Goal: Task Accomplishment & Management: Complete application form

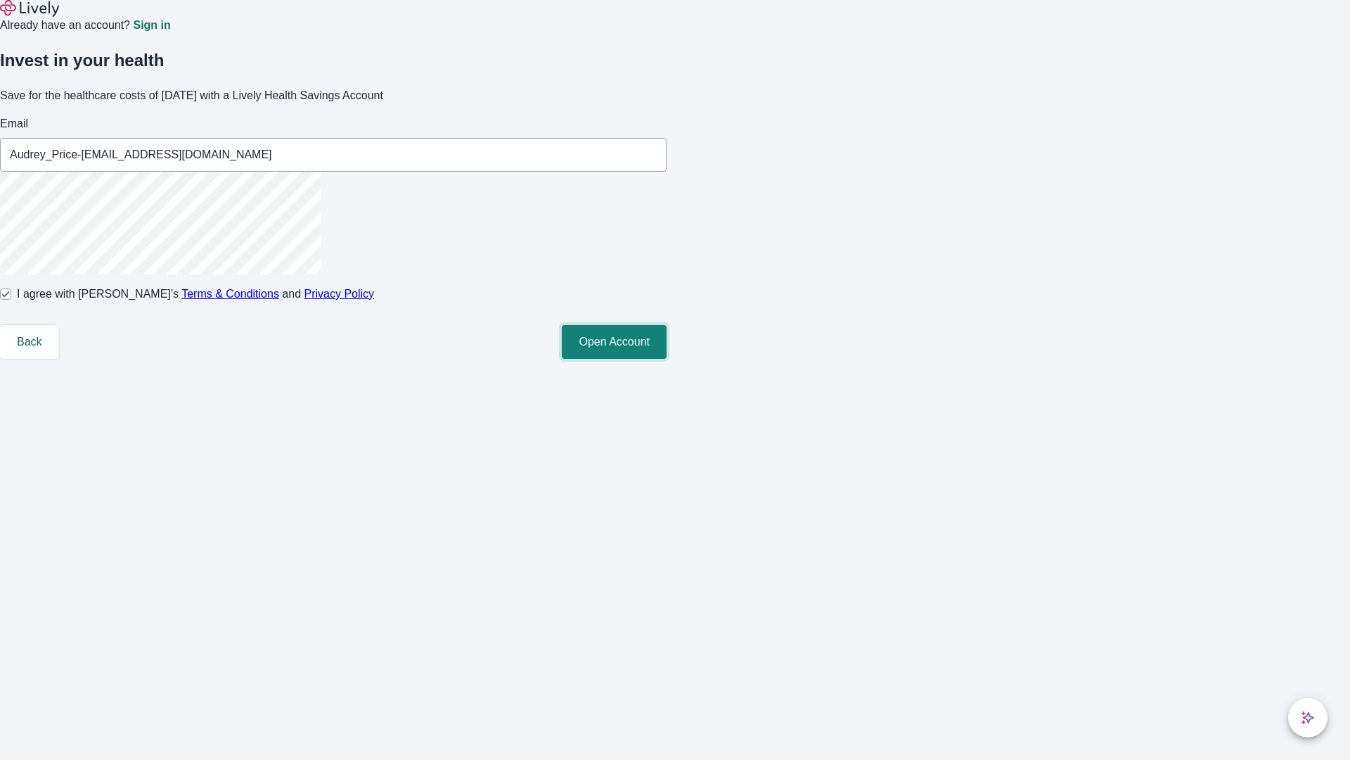
click at [667, 359] on button "Open Account" at bounding box center [614, 342] width 105 height 34
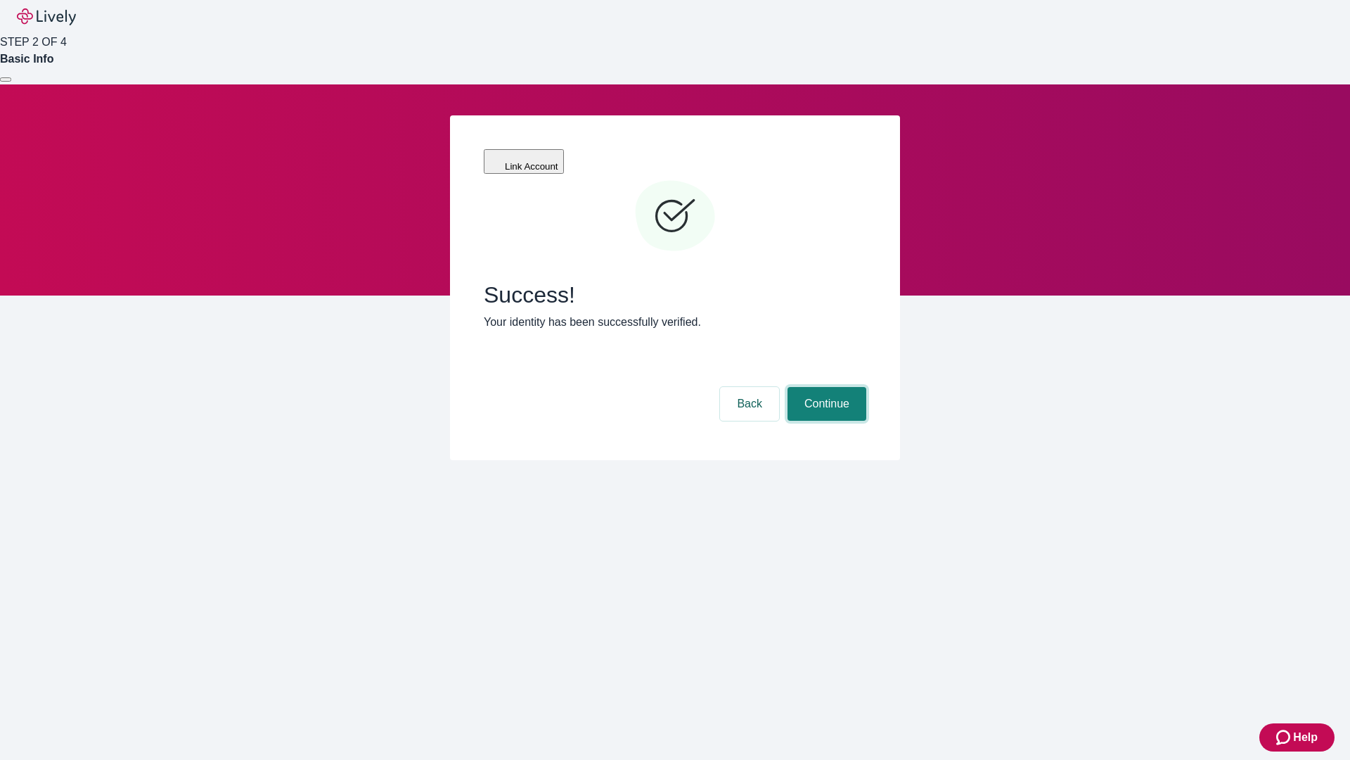
click at [825, 387] on button "Continue" at bounding box center [827, 404] width 79 height 34
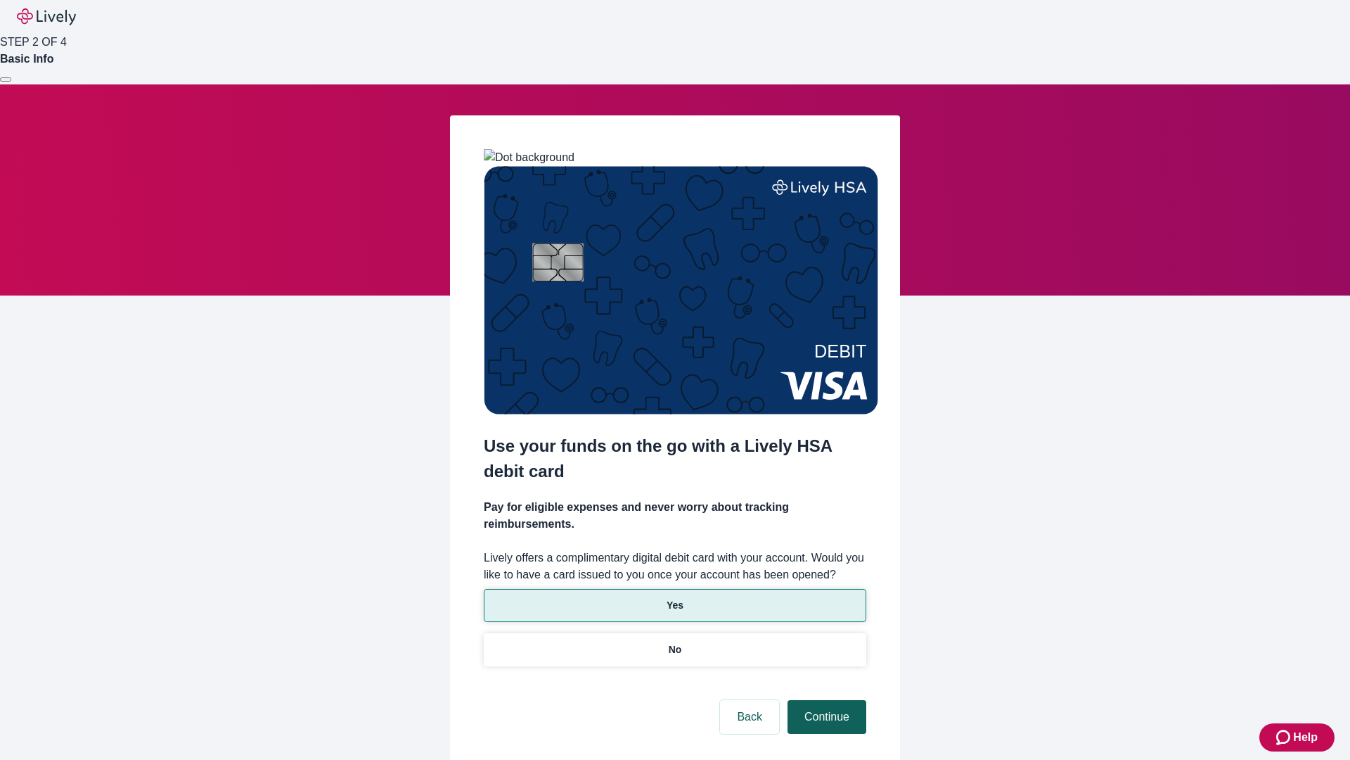
click at [674, 598] on p "Yes" at bounding box center [675, 605] width 17 height 15
click at [825, 700] on button "Continue" at bounding box center [827, 717] width 79 height 34
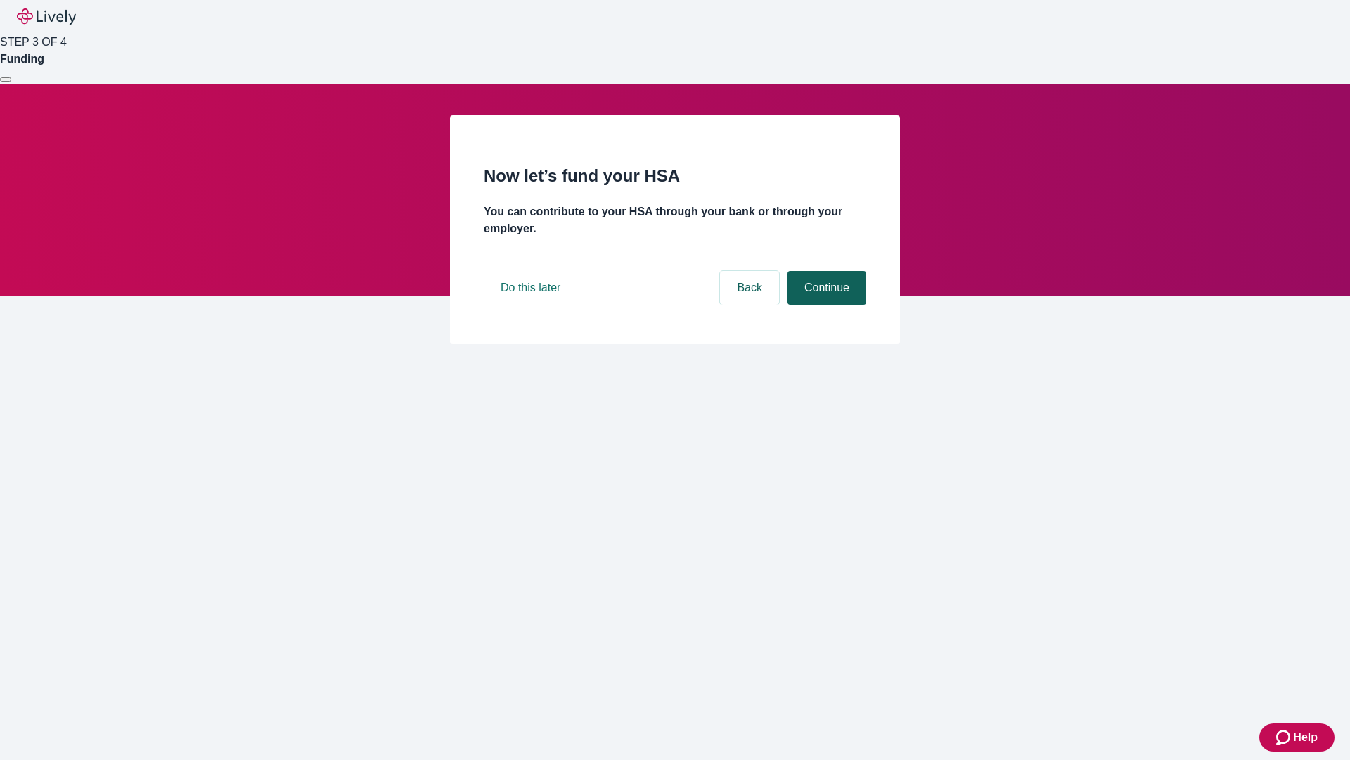
click at [825, 305] on button "Continue" at bounding box center [827, 288] width 79 height 34
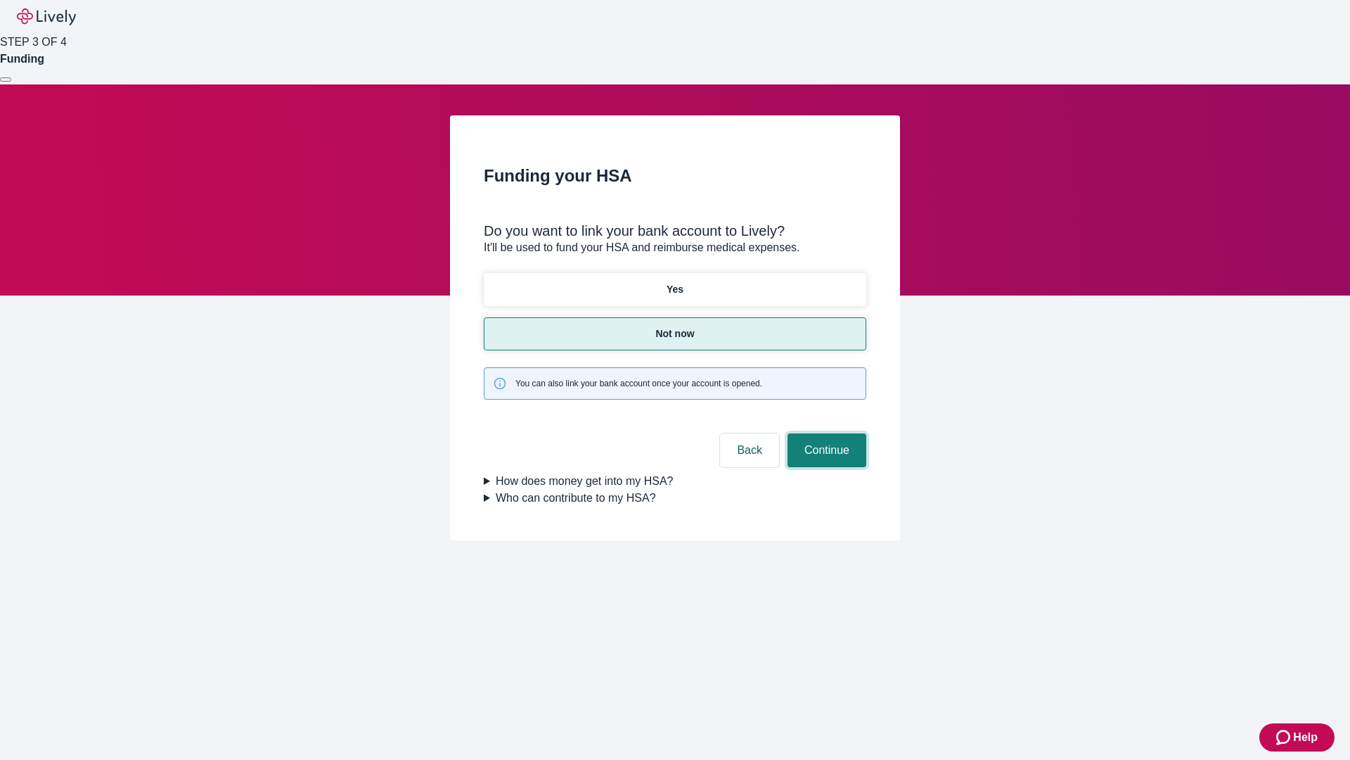
click at [825, 433] on button "Continue" at bounding box center [827, 450] width 79 height 34
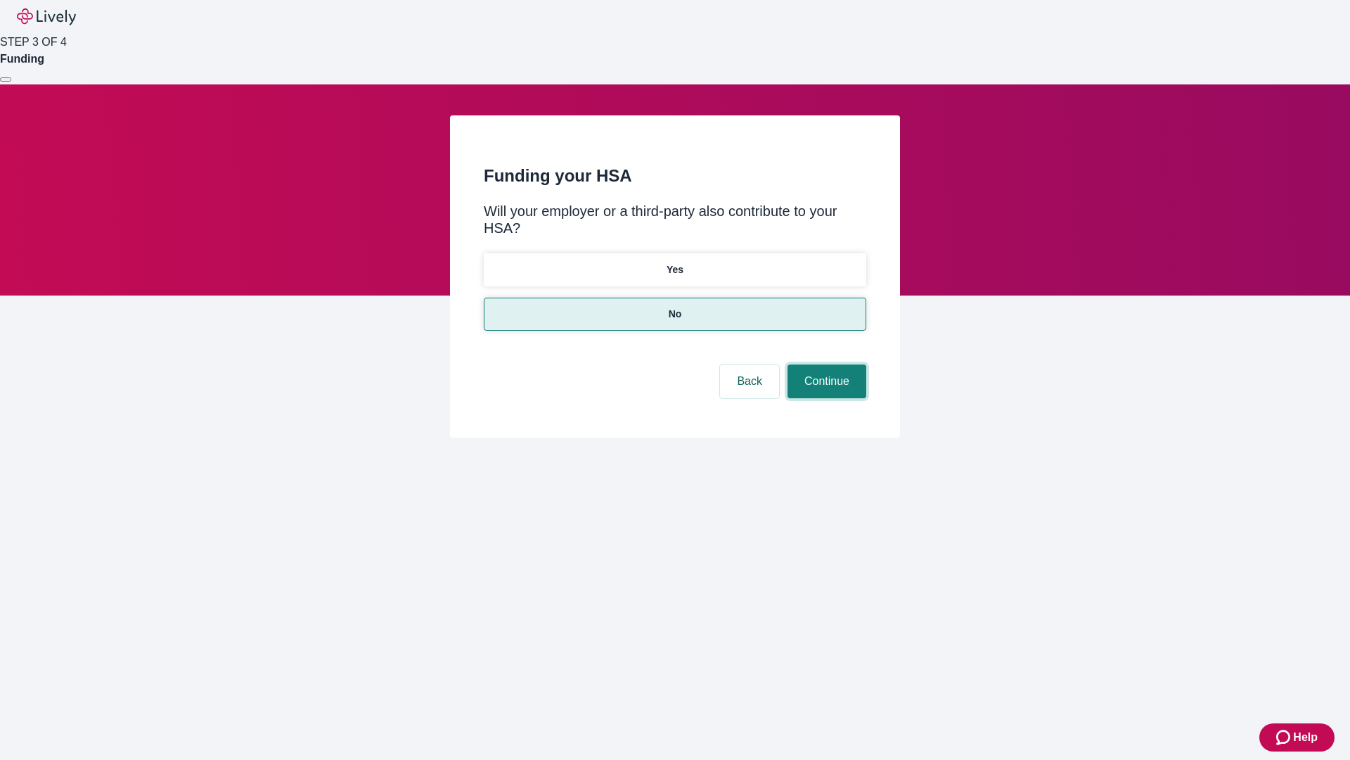
click at [825, 364] on button "Continue" at bounding box center [827, 381] width 79 height 34
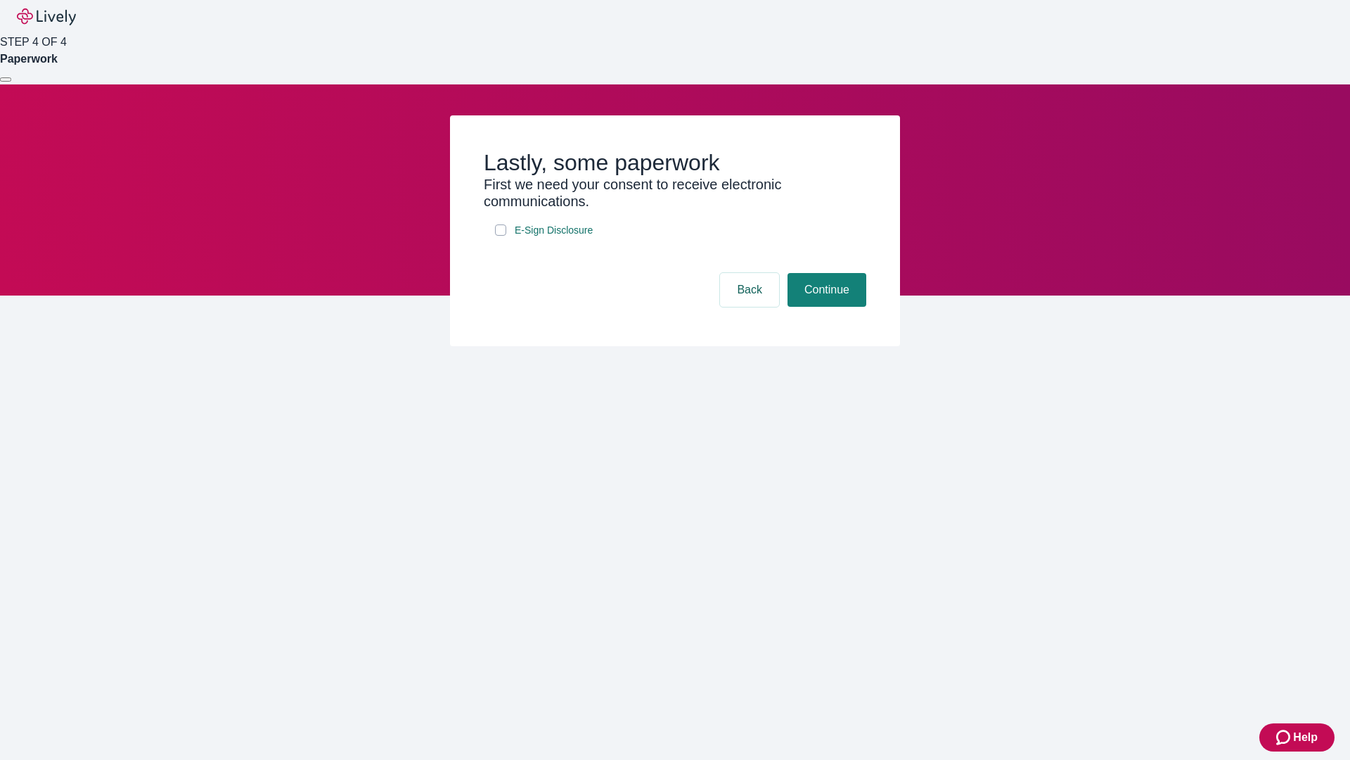
click at [501, 236] on input "E-Sign Disclosure" at bounding box center [500, 229] width 11 height 11
checkbox input "true"
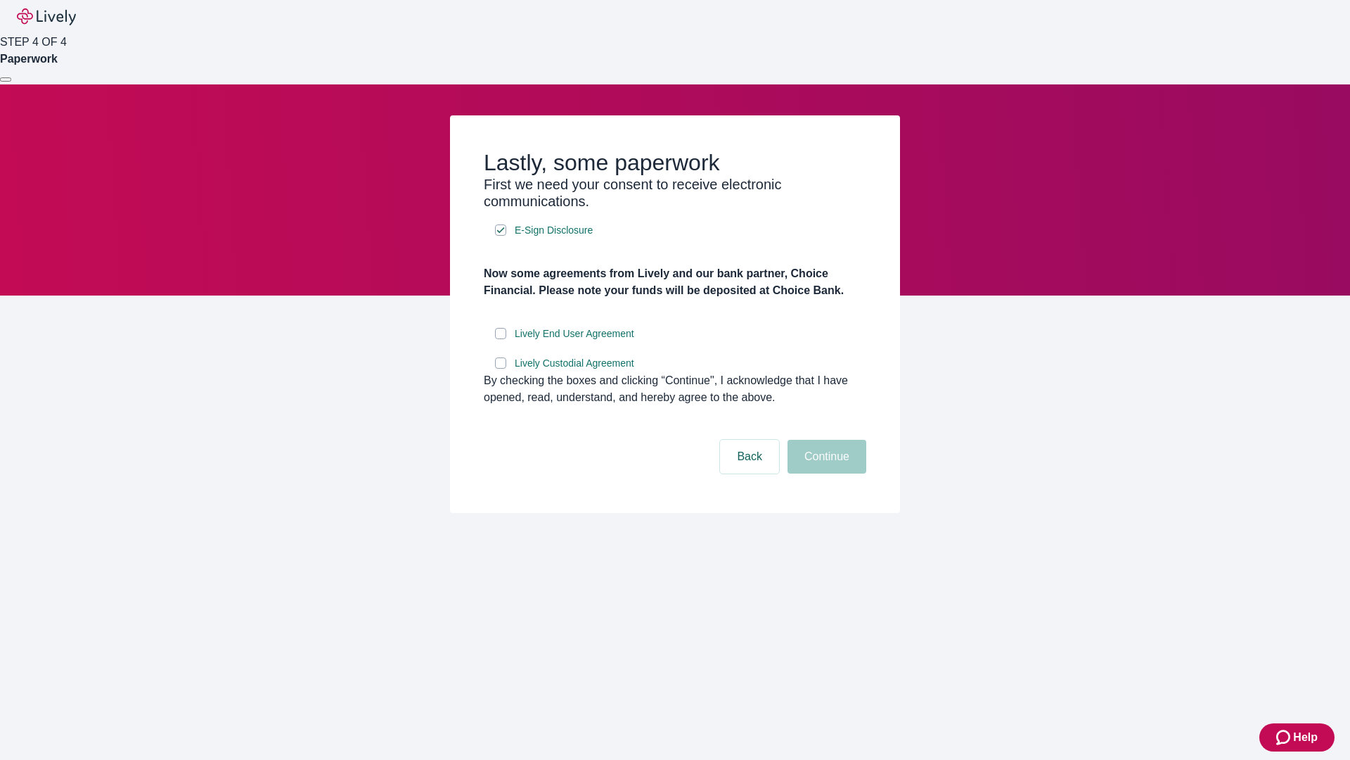
click at [501, 339] on input "Lively End User Agreement" at bounding box center [500, 333] width 11 height 11
checkbox input "true"
click at [501, 369] on input "Lively Custodial Agreement" at bounding box center [500, 362] width 11 height 11
checkbox input "true"
click at [825, 473] on button "Continue" at bounding box center [827, 457] width 79 height 34
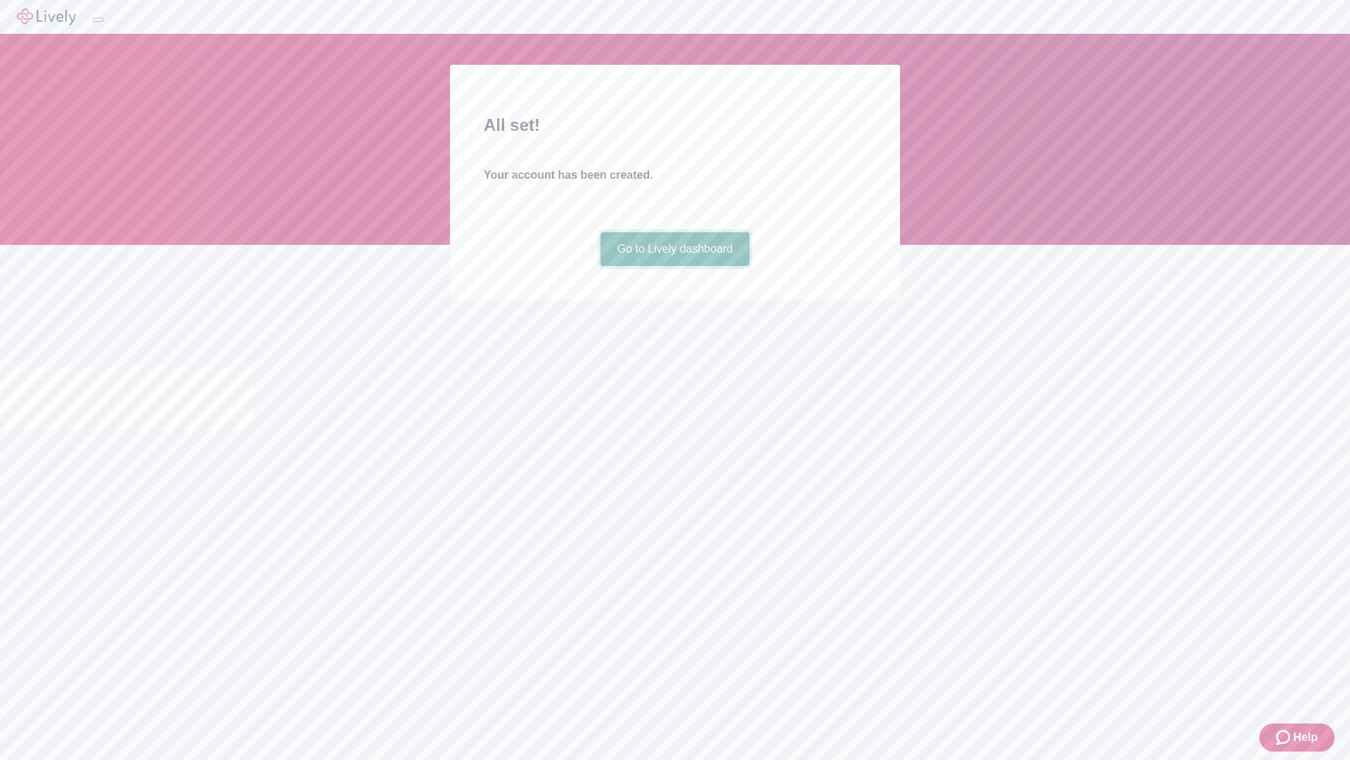
click at [674, 266] on link "Go to Lively dashboard" at bounding box center [676, 249] width 150 height 34
